Goal: Book appointment/travel/reservation

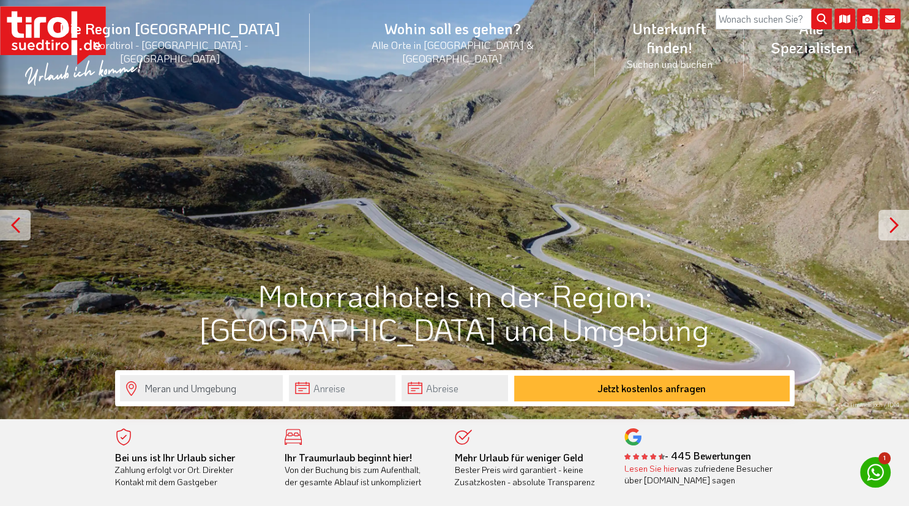
scroll to position [52, 0]
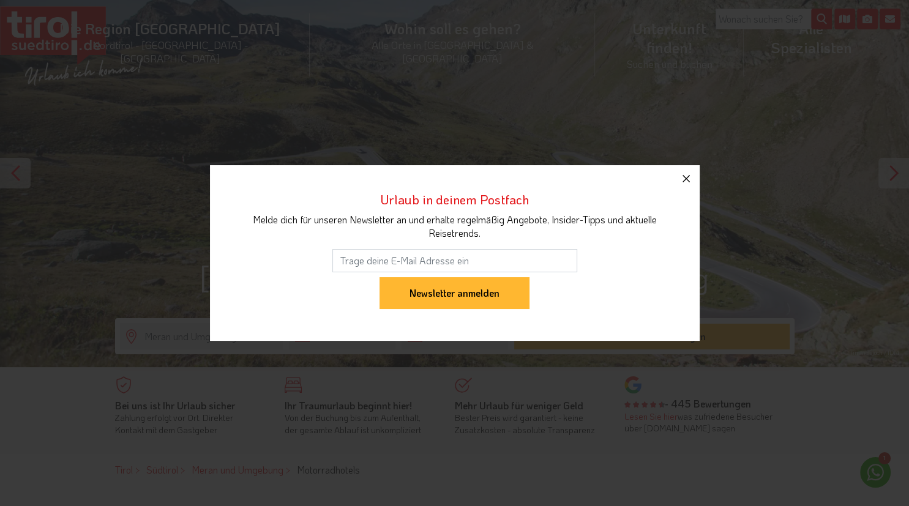
click at [683, 182] on icon "button" at bounding box center [685, 178] width 7 height 7
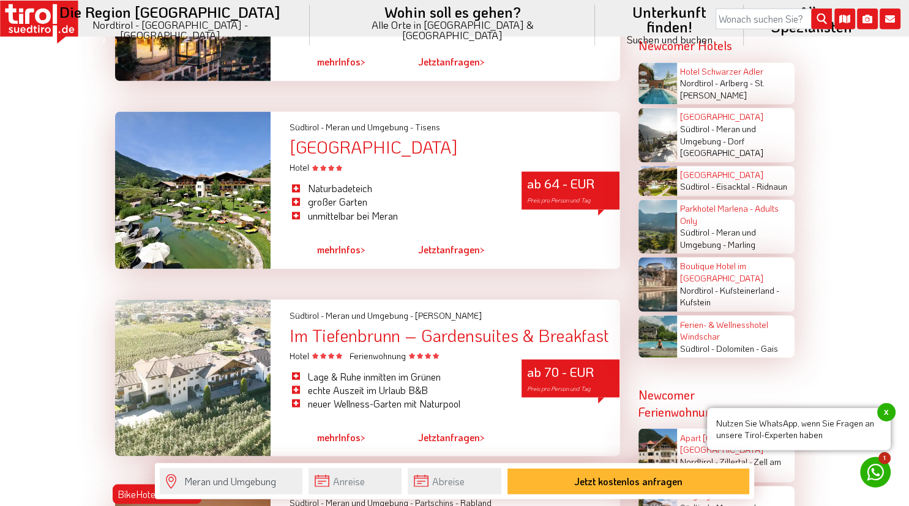
scroll to position [1991, 0]
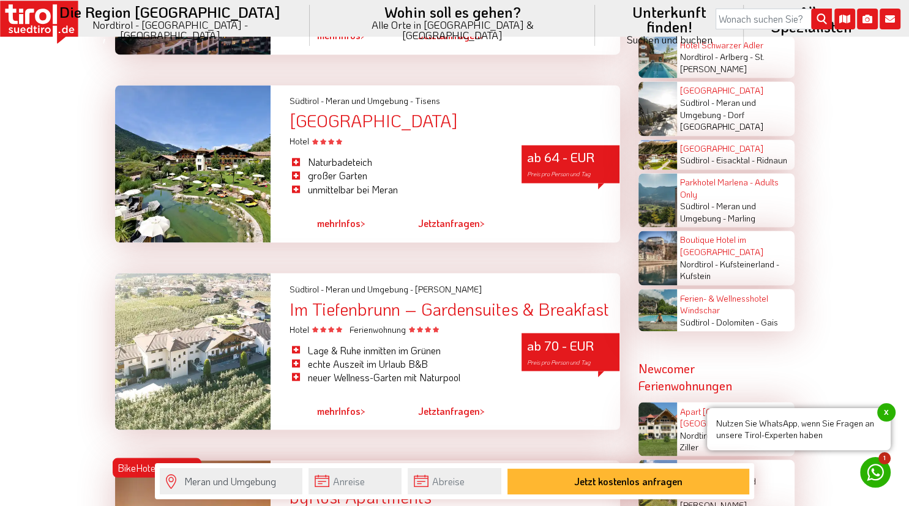
click at [368, 230] on div "mehr Infos >" at bounding box center [344, 223] width 110 height 28
click at [361, 230] on span ">" at bounding box center [363, 223] width 5 height 13
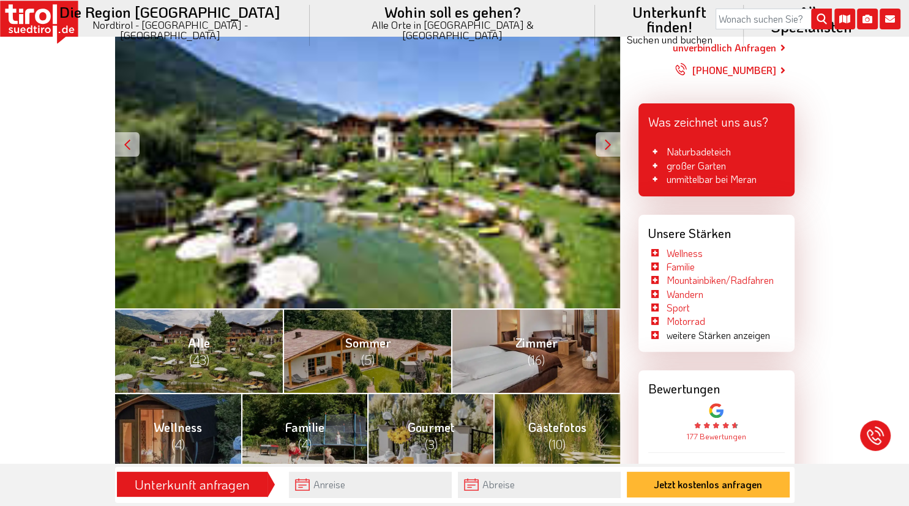
scroll to position [64, 0]
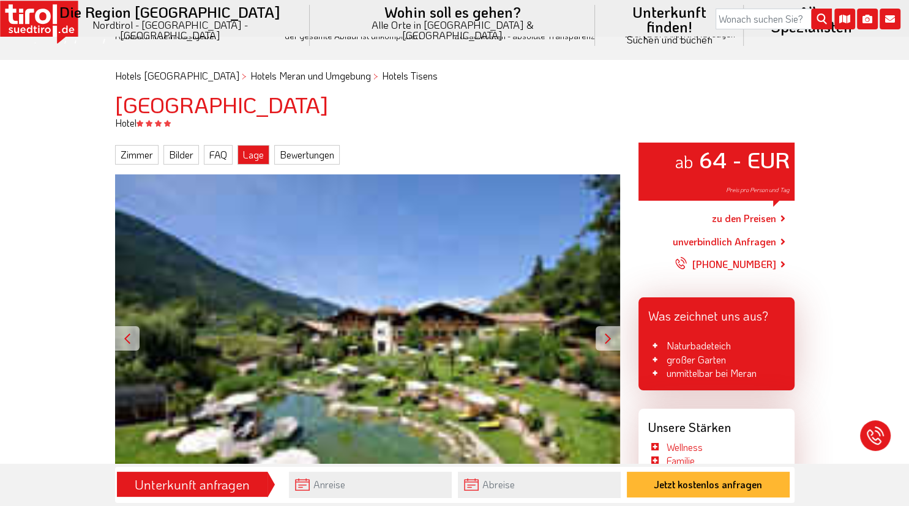
click at [261, 152] on link "Lage" at bounding box center [253, 155] width 32 height 20
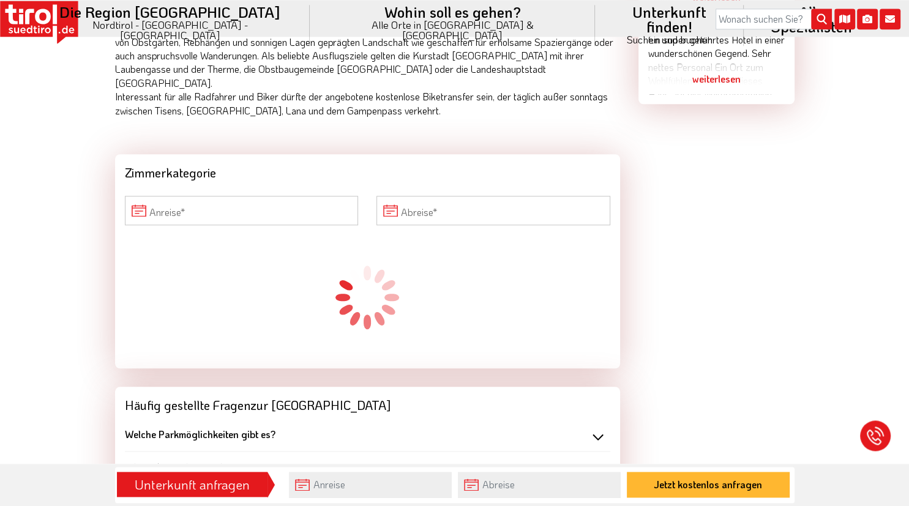
scroll to position [1040, 0]
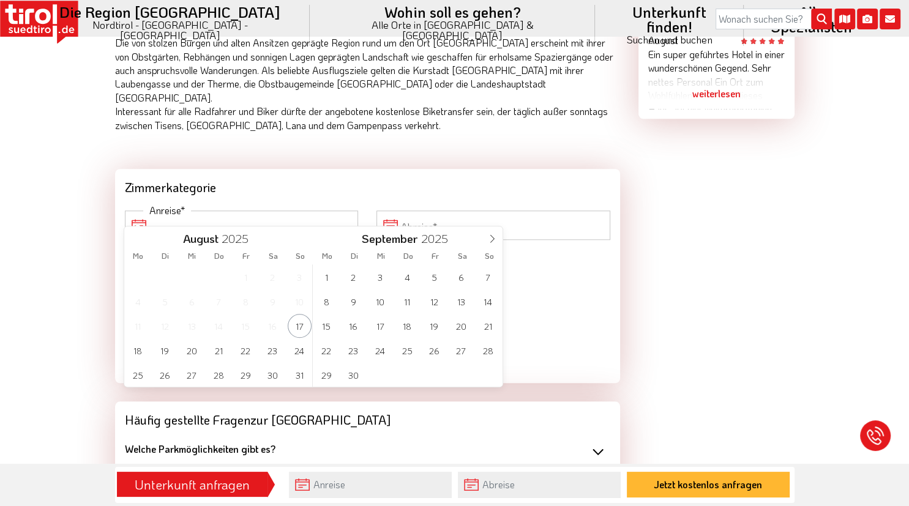
click at [167, 211] on input "Anreise" at bounding box center [242, 225] width 234 height 29
click at [275, 351] on span "23" at bounding box center [273, 350] width 24 height 24
click at [196, 373] on span "27" at bounding box center [192, 375] width 24 height 24
type input "23-08-2025"
type input "27-08-2025"
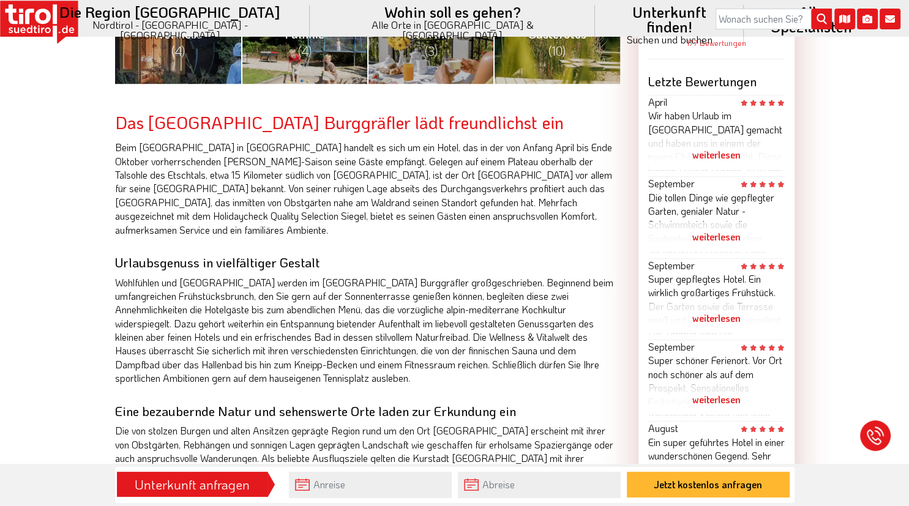
scroll to position [329, 0]
